Goal: Share content: Share content

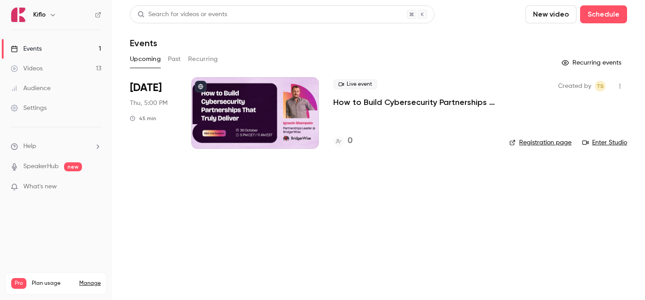
click at [363, 97] on p "How to Build Cybersecurity Partnerships That Truly Deliver" at bounding box center [414, 102] width 162 height 11
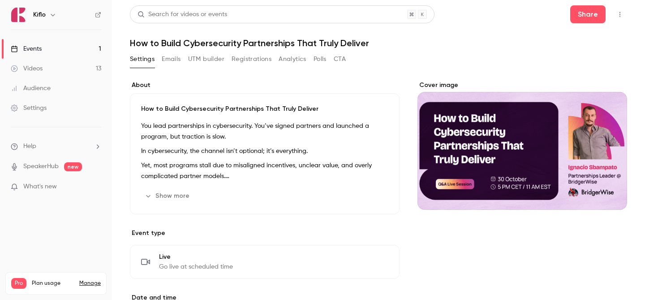
click at [199, 48] on div "Search for videos or events Share How to Build Cybersecurity Partnerships That …" at bounding box center [378, 289] width 497 height 569
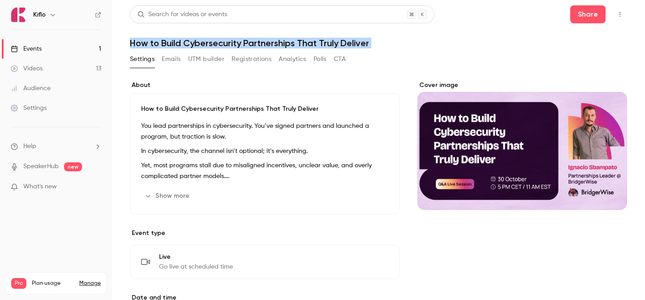
click at [199, 48] on div "Search for videos or events Share How to Build Cybersecurity Partnerships That …" at bounding box center [378, 289] width 497 height 569
copy div "How to Build Cybersecurity Partnerships That Truly Deliver Settings Emails UTM …"
click at [171, 193] on button "Show more" at bounding box center [168, 196] width 54 height 14
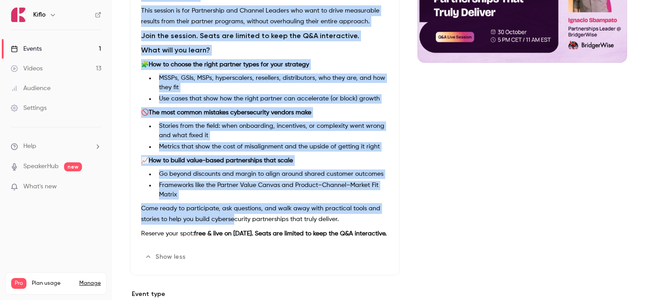
scroll to position [148, 0]
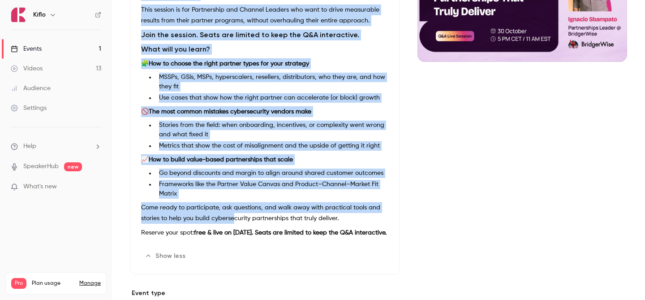
drag, startPoint x: 140, startPoint y: 104, endPoint x: 232, endPoint y: 228, distance: 154.6
click at [232, 228] on div "How to Build Cybersecurity Partnerships That Truly Deliver You lead partnership…" at bounding box center [265, 109] width 270 height 329
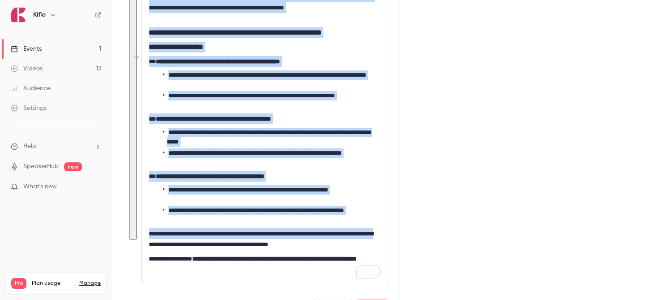
scroll to position [291, 0]
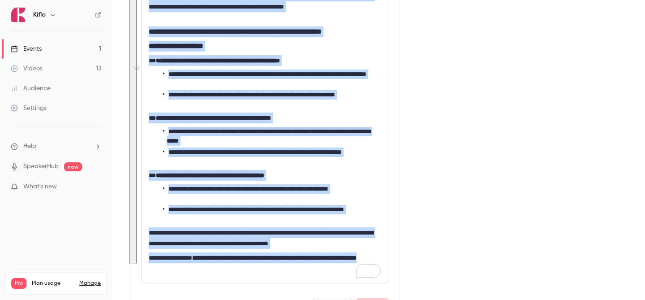
drag, startPoint x: 150, startPoint y: 171, endPoint x: 210, endPoint y: 265, distance: 112.2
click at [210, 265] on div "**********" at bounding box center [265, 78] width 246 height 409
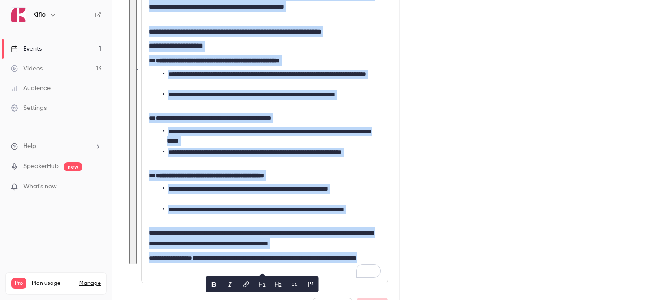
copy div "**********"
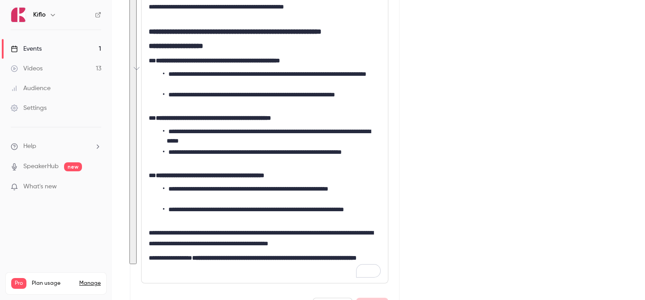
click at [453, 76] on div "Cover image" at bounding box center [522, 227] width 210 height 875
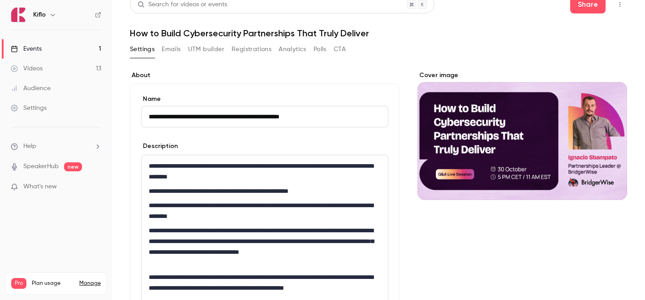
scroll to position [0, 0]
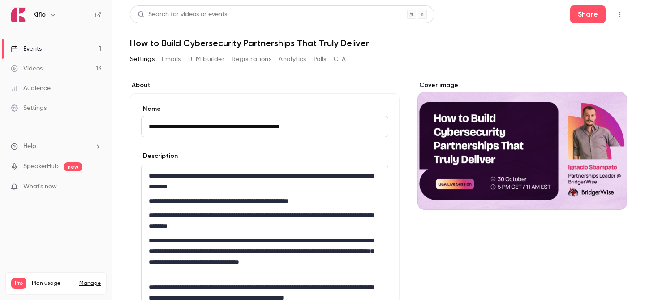
click at [83, 40] on link "Events 1" at bounding box center [56, 49] width 112 height 20
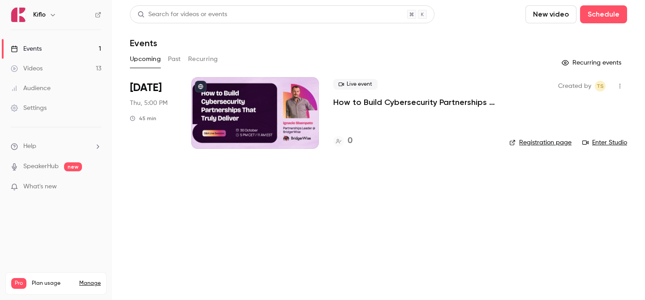
click at [246, 101] on div at bounding box center [255, 113] width 128 height 72
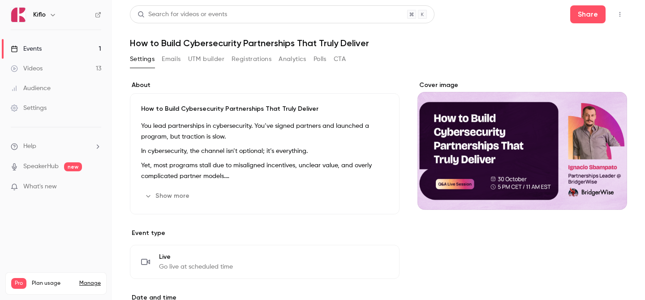
click at [172, 57] on button "Emails" at bounding box center [171, 59] width 19 height 14
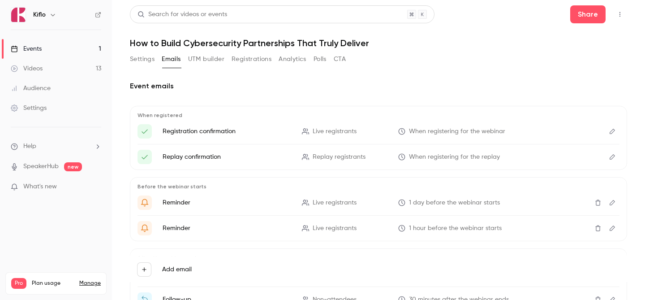
click at [262, 56] on button "Registrations" at bounding box center [252, 59] width 40 height 14
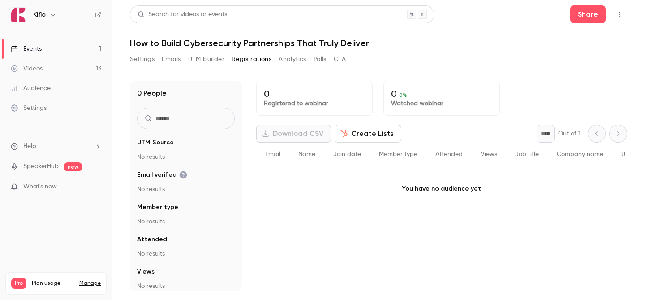
click at [210, 65] on button "UTM builder" at bounding box center [206, 59] width 36 height 14
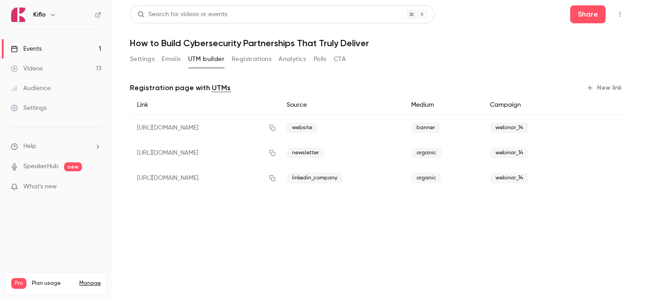
click at [618, 89] on button "New link" at bounding box center [605, 88] width 44 height 14
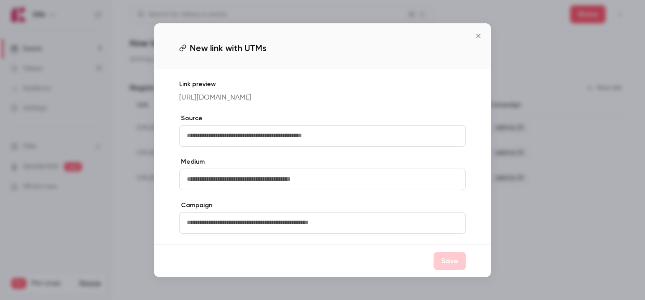
click at [296, 144] on input "text" at bounding box center [322, 136] width 287 height 22
type input "*******"
click at [245, 185] on input "text" at bounding box center [322, 179] width 287 height 22
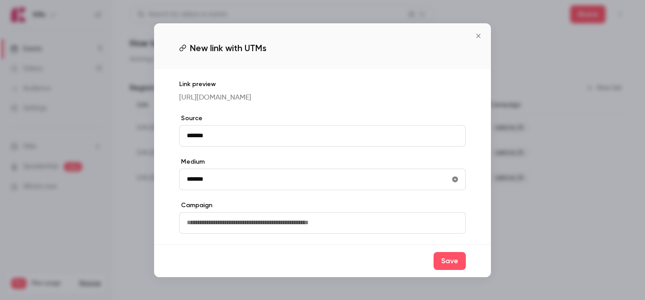
type input "*******"
click at [198, 230] on input "text" at bounding box center [322, 223] width 287 height 22
type input "**********"
click at [447, 270] on button "Save" at bounding box center [450, 261] width 32 height 18
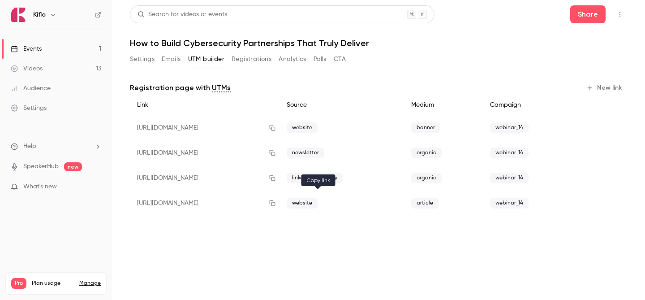
click at [276, 204] on icon "button" at bounding box center [272, 203] width 7 height 6
click at [72, 39] on link "Events 1" at bounding box center [56, 49] width 112 height 20
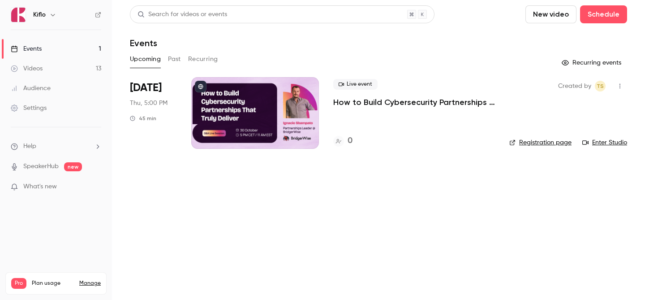
click at [69, 68] on link "Videos 13" at bounding box center [56, 69] width 112 height 20
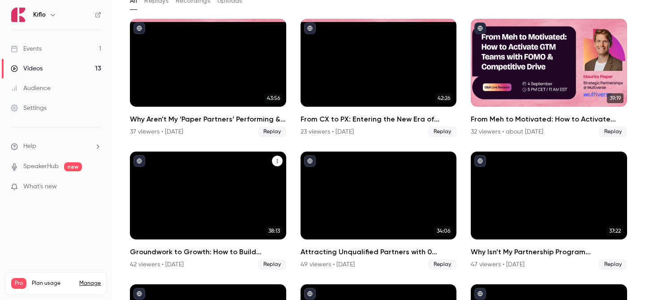
scroll to position [39, 0]
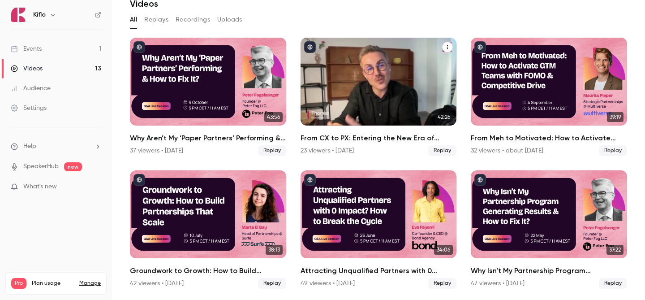
click at [423, 73] on div "From CX to PX: Entering the New Era of Partner Experience" at bounding box center [379, 82] width 156 height 88
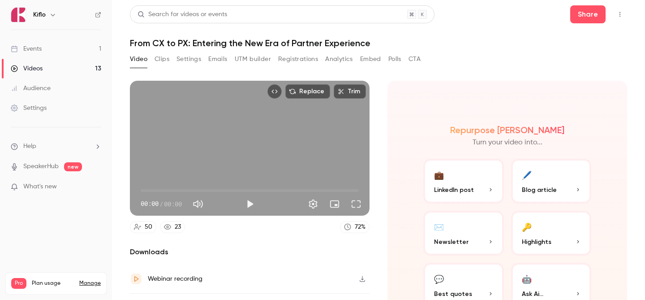
click at [300, 53] on button "Registrations" at bounding box center [298, 59] width 40 height 14
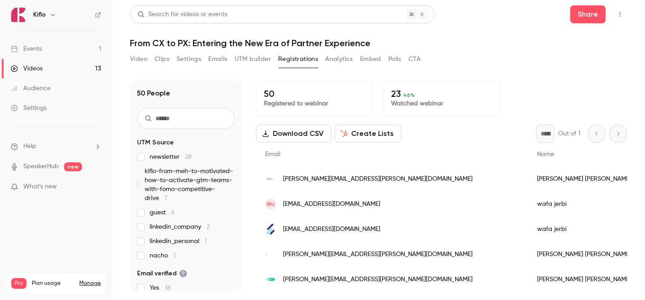
click at [235, 64] on button "UTM builder" at bounding box center [253, 59] width 36 height 14
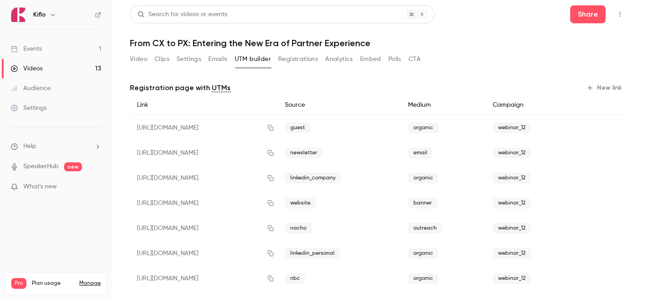
click at [306, 63] on button "Registrations" at bounding box center [298, 59] width 40 height 14
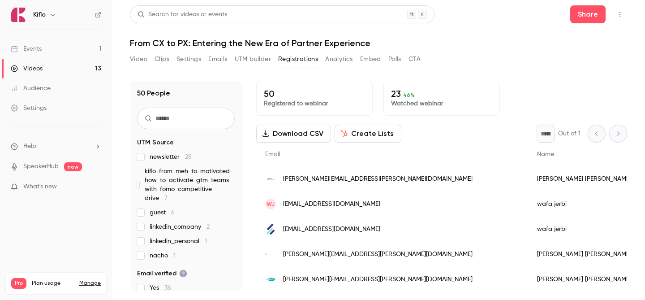
click at [141, 53] on button "Video" at bounding box center [138, 59] width 17 height 14
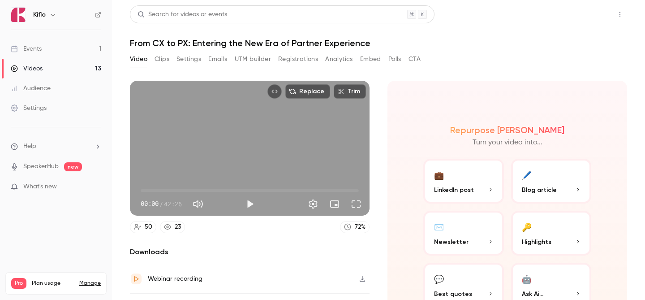
click at [594, 14] on button "Share" at bounding box center [587, 14] width 35 height 18
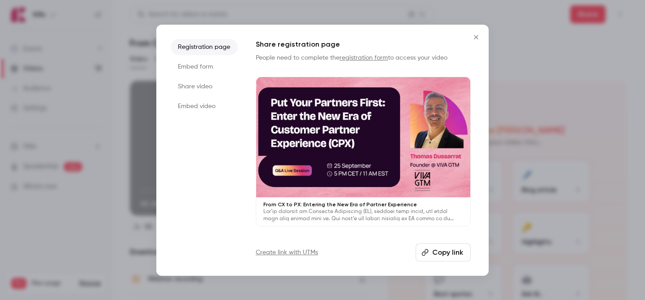
click at [430, 254] on button "Copy link" at bounding box center [443, 252] width 55 height 18
